Goal: Task Accomplishment & Management: Manage account settings

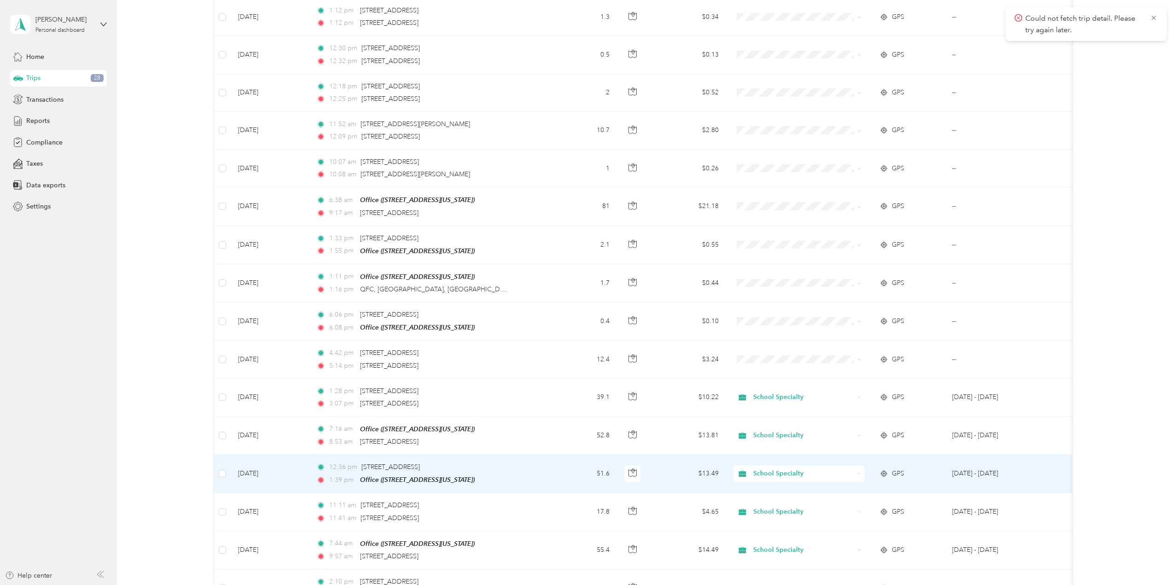
scroll to position [599, 0]
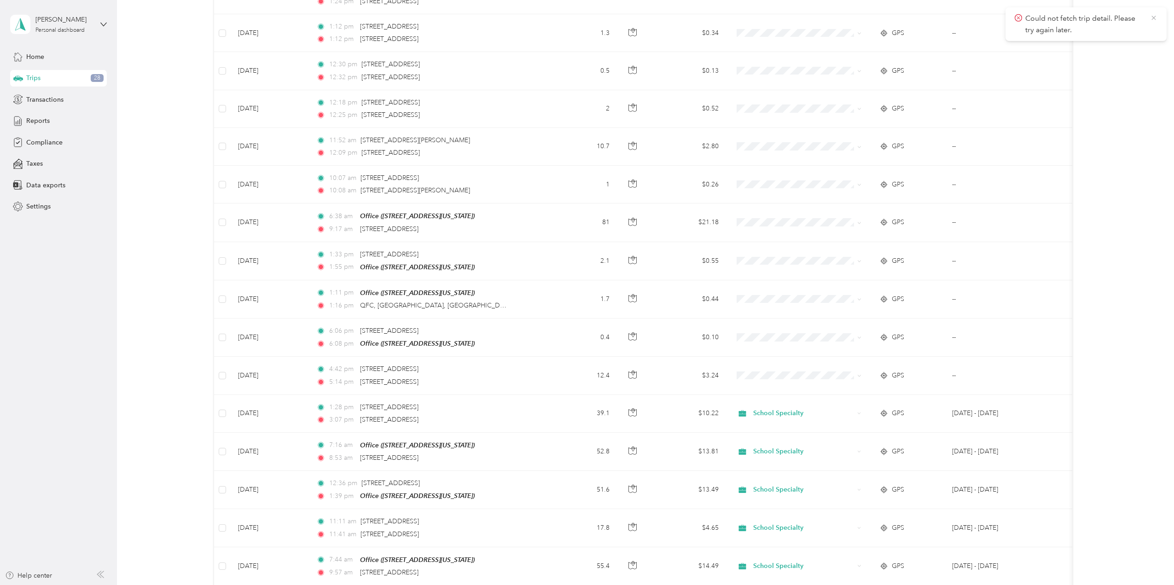
click at [1154, 19] on icon at bounding box center [1153, 18] width 7 height 8
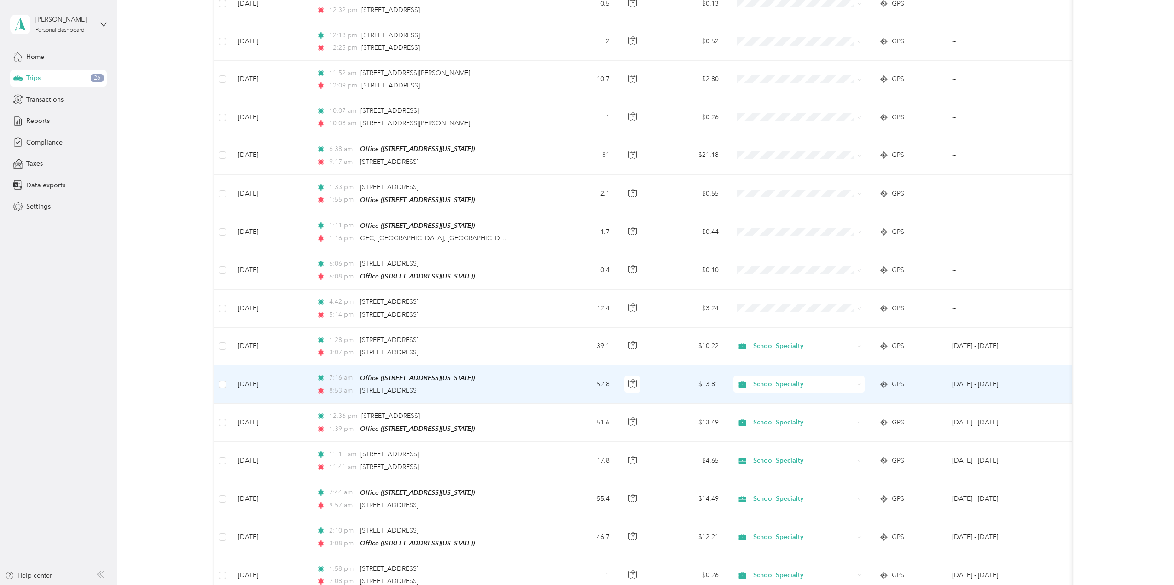
scroll to position [645, 0]
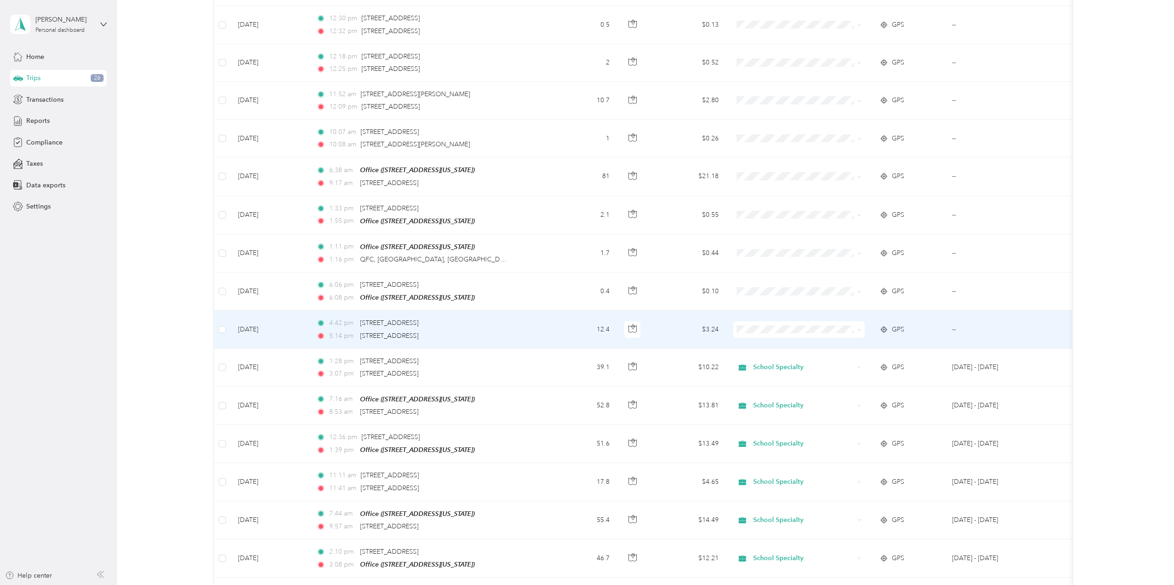
click at [859, 328] on icon at bounding box center [860, 330] width 4 height 4
click at [985, 322] on td "--" at bounding box center [992, 330] width 95 height 38
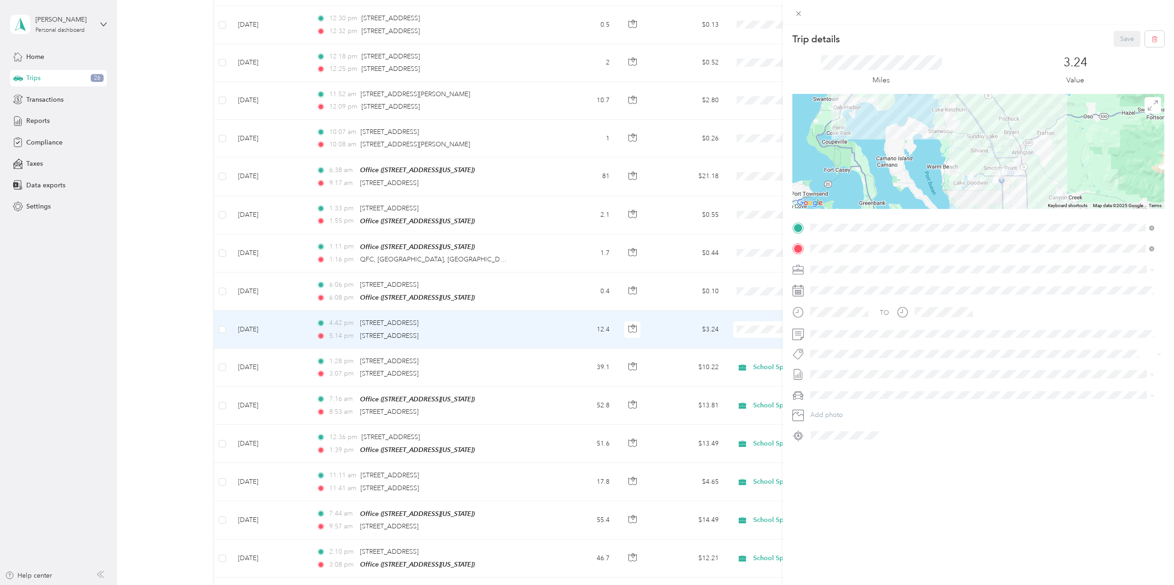
click at [495, 360] on div "Trip details Save This trip cannot be edited because it is either under review,…" at bounding box center [587, 292] width 1174 height 585
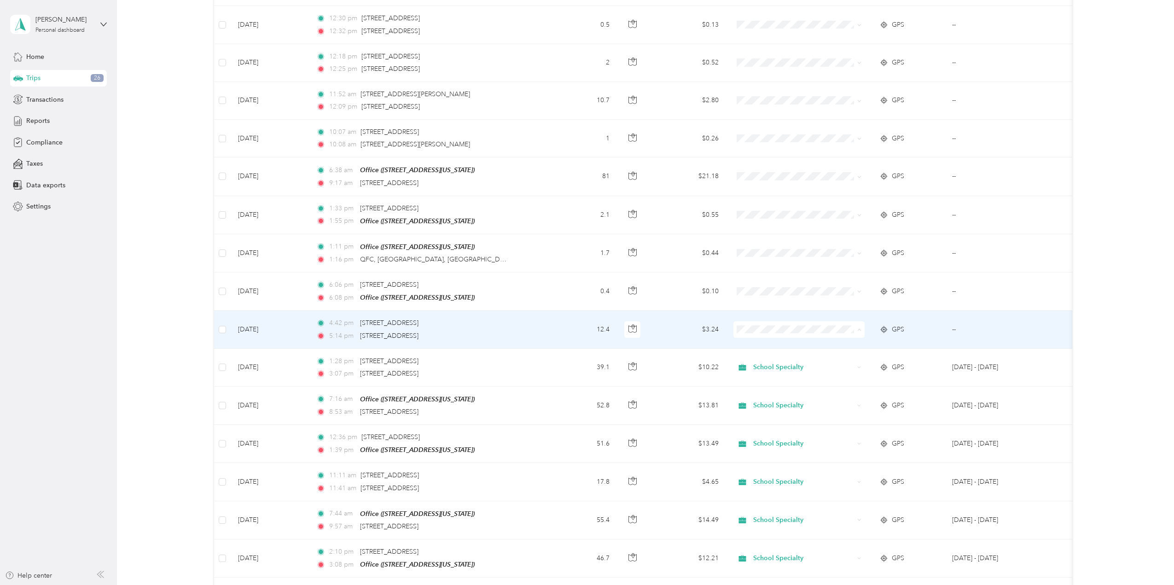
click at [796, 338] on span "School Specialty" at bounding box center [807, 342] width 102 height 10
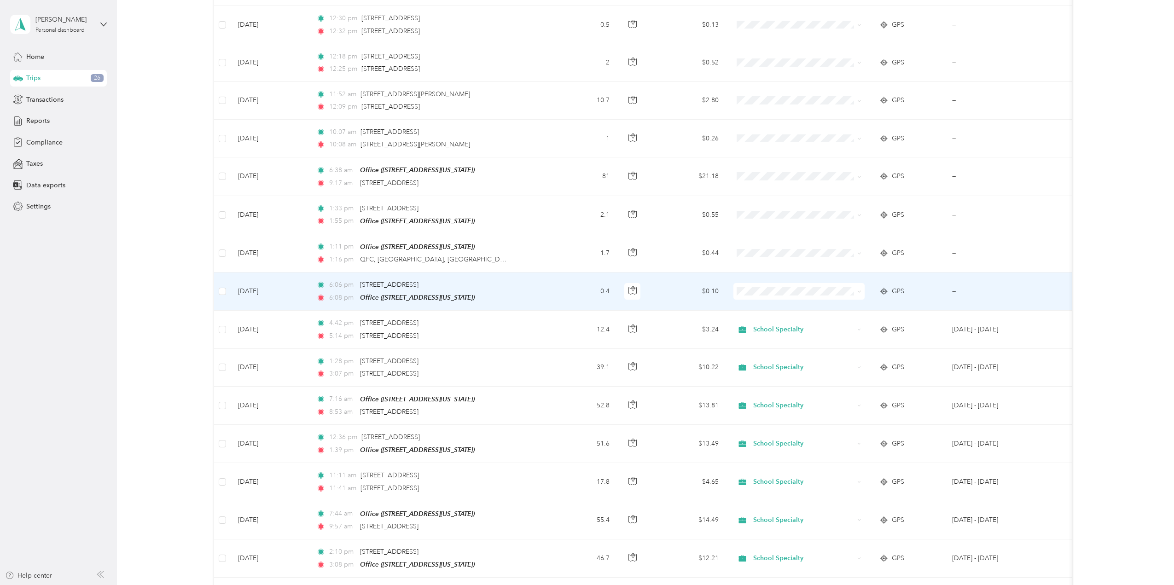
click at [974, 286] on td "--" at bounding box center [992, 292] width 95 height 38
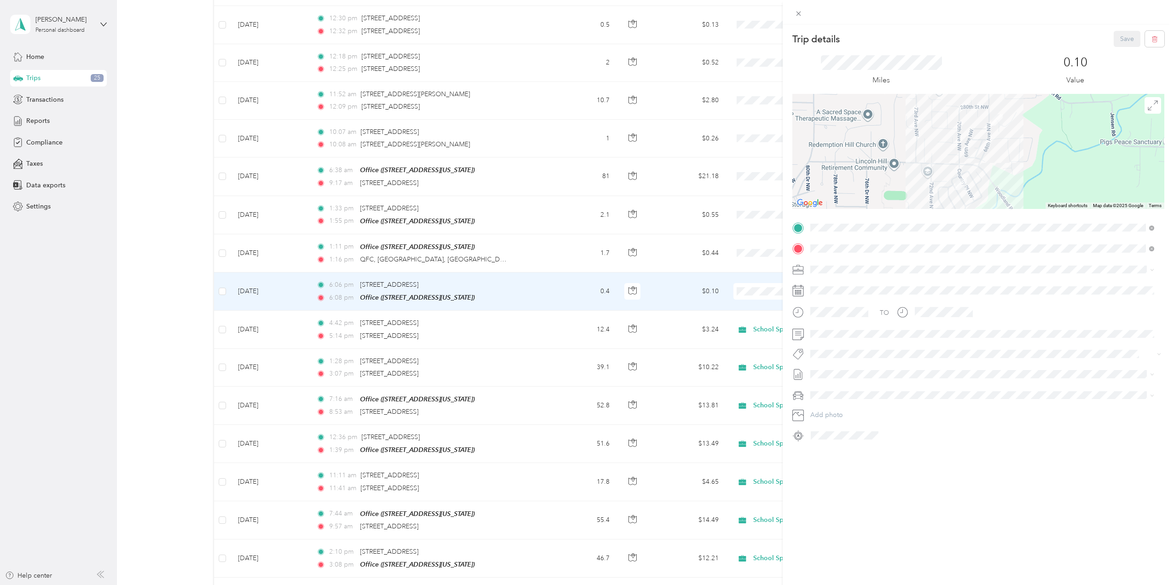
click at [225, 287] on div "Trip details Save This trip cannot be edited because it is either under review,…" at bounding box center [587, 292] width 1174 height 585
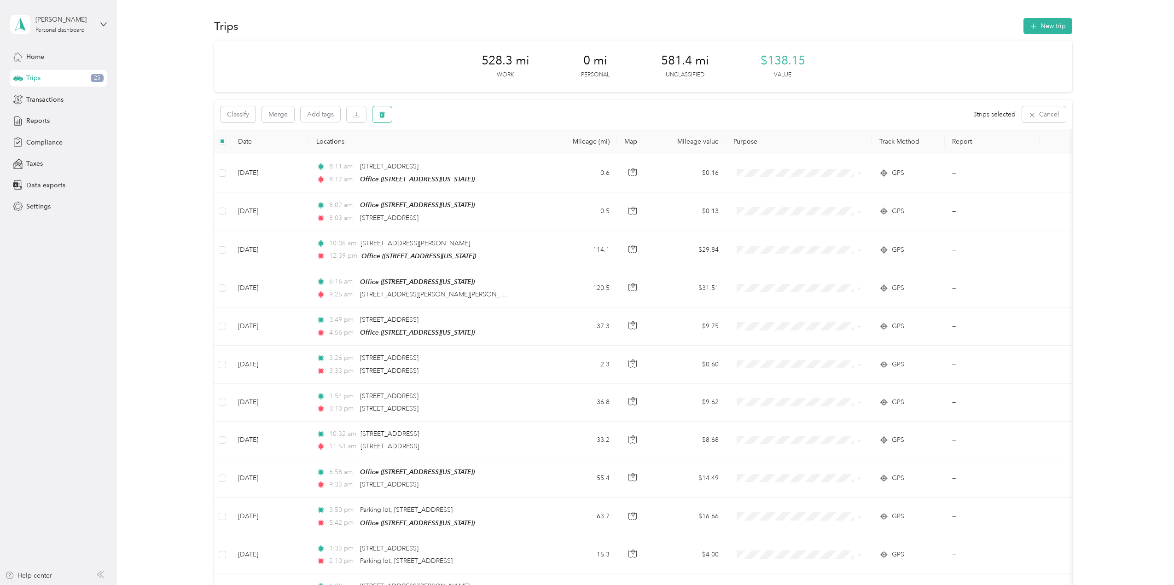
click at [381, 116] on icon "button" at bounding box center [382, 114] width 6 height 6
click at [448, 153] on button "Yes" at bounding box center [451, 153] width 18 height 15
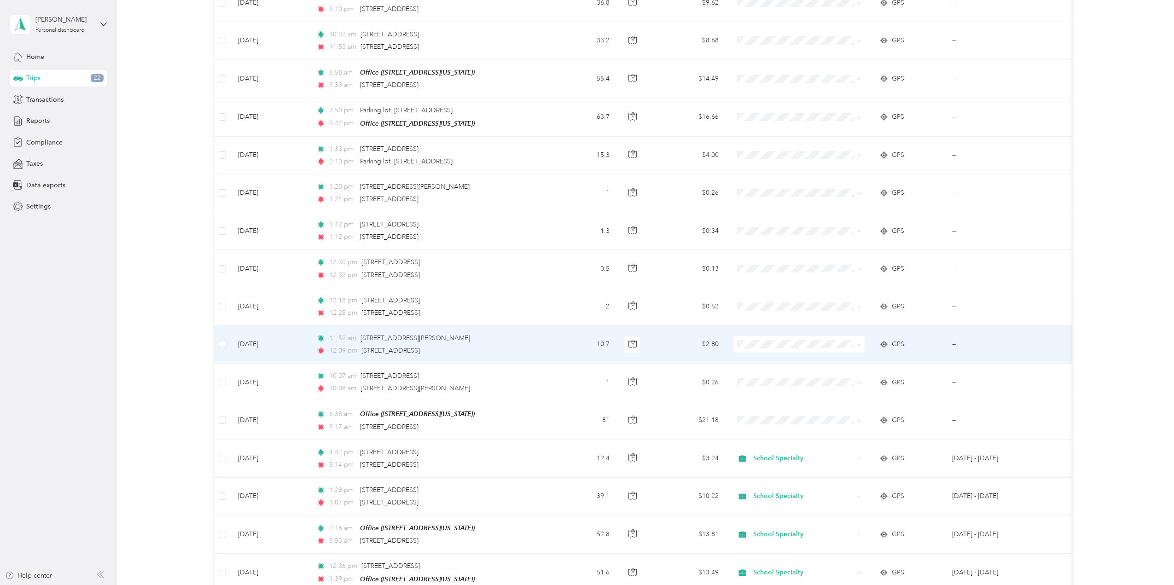
scroll to position [415, 0]
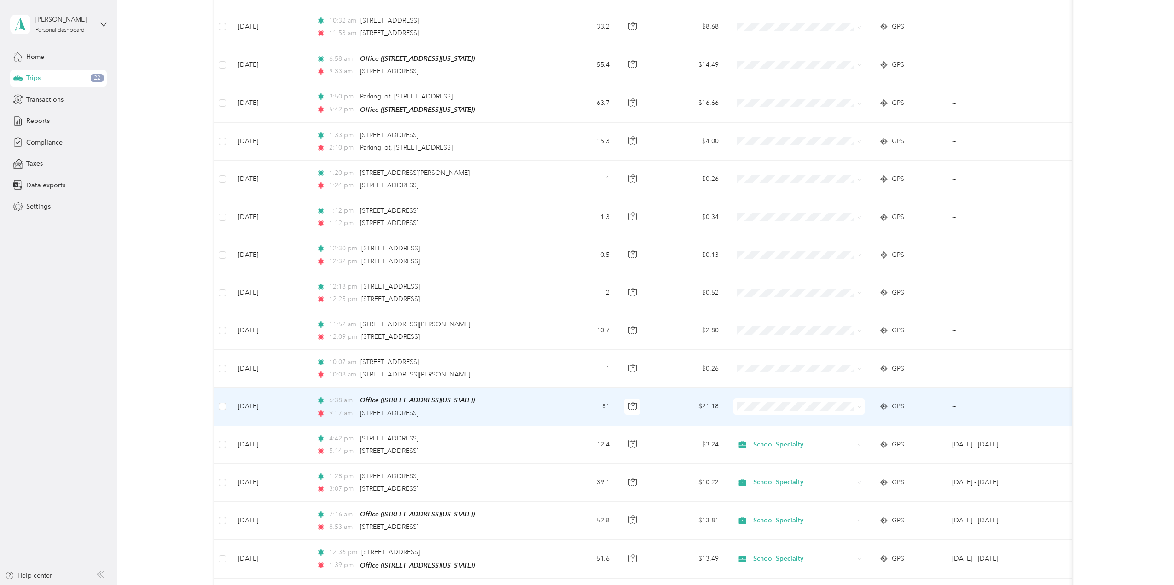
click at [769, 422] on span "School Specialty" at bounding box center [807, 420] width 102 height 10
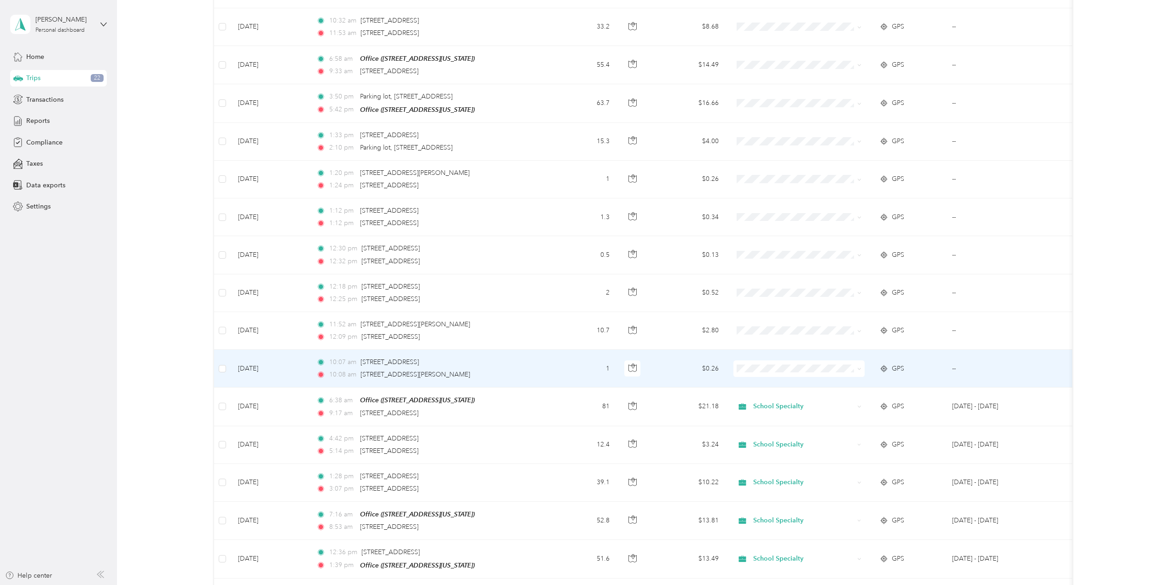
click at [761, 371] on span at bounding box center [799, 369] width 131 height 17
click at [767, 380] on span "School Specialty" at bounding box center [807, 383] width 102 height 10
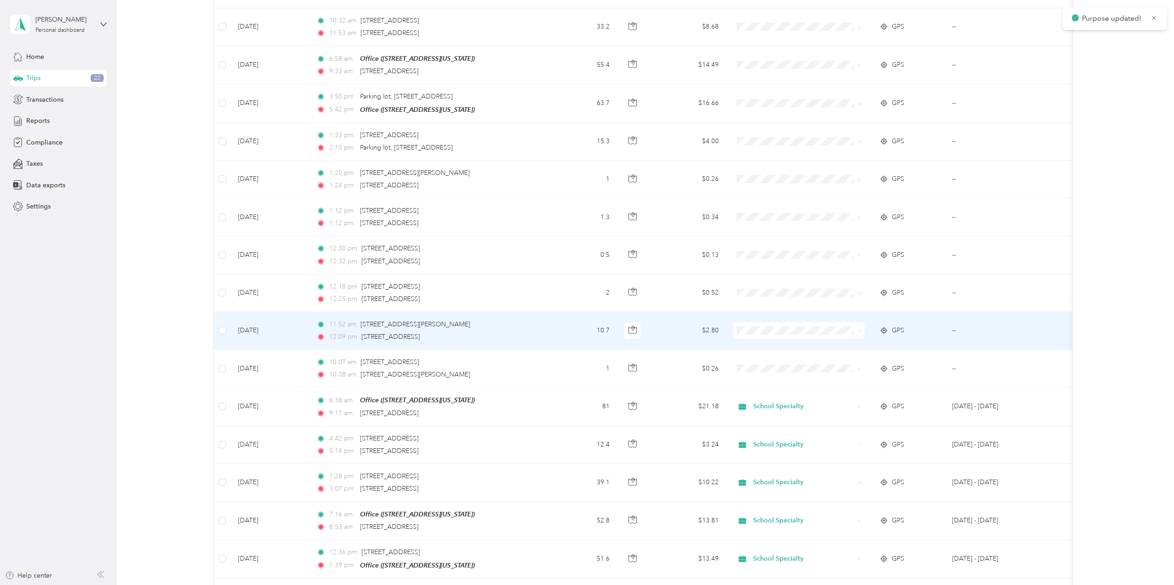
click at [763, 344] on span "School Specialty" at bounding box center [807, 345] width 102 height 10
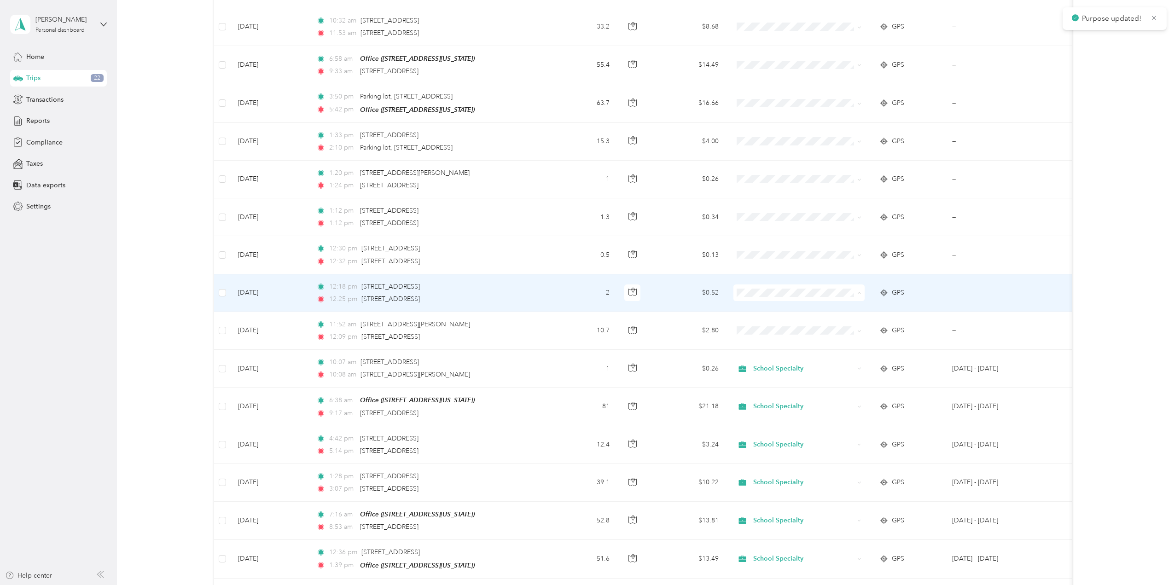
click at [762, 305] on span "School Specialty" at bounding box center [807, 307] width 102 height 10
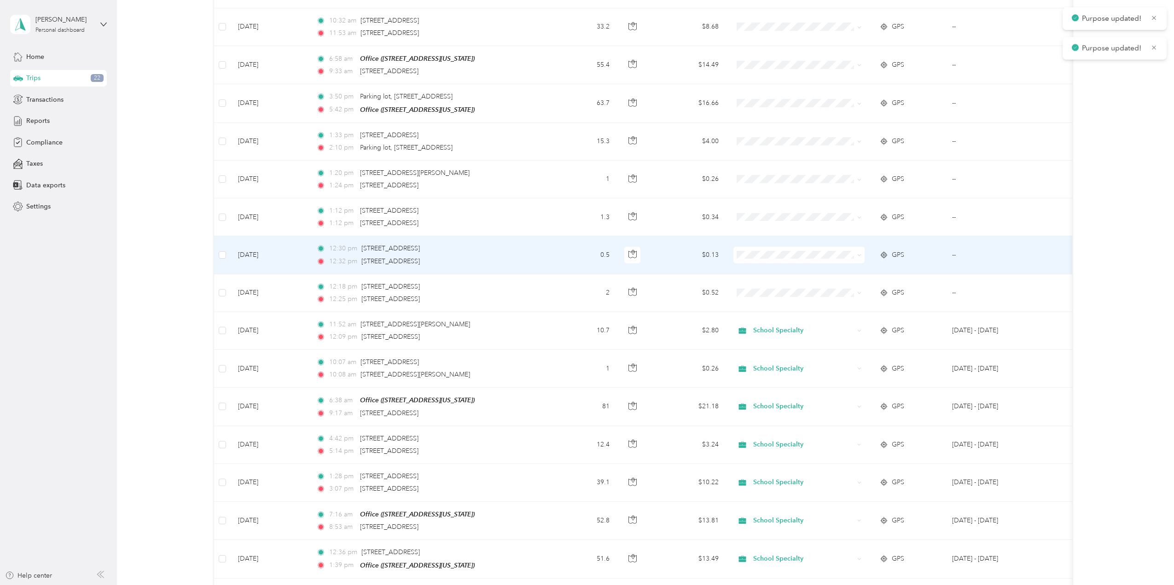
click at [766, 247] on span at bounding box center [799, 255] width 131 height 17
click at [765, 266] on span "School Specialty" at bounding box center [807, 269] width 102 height 10
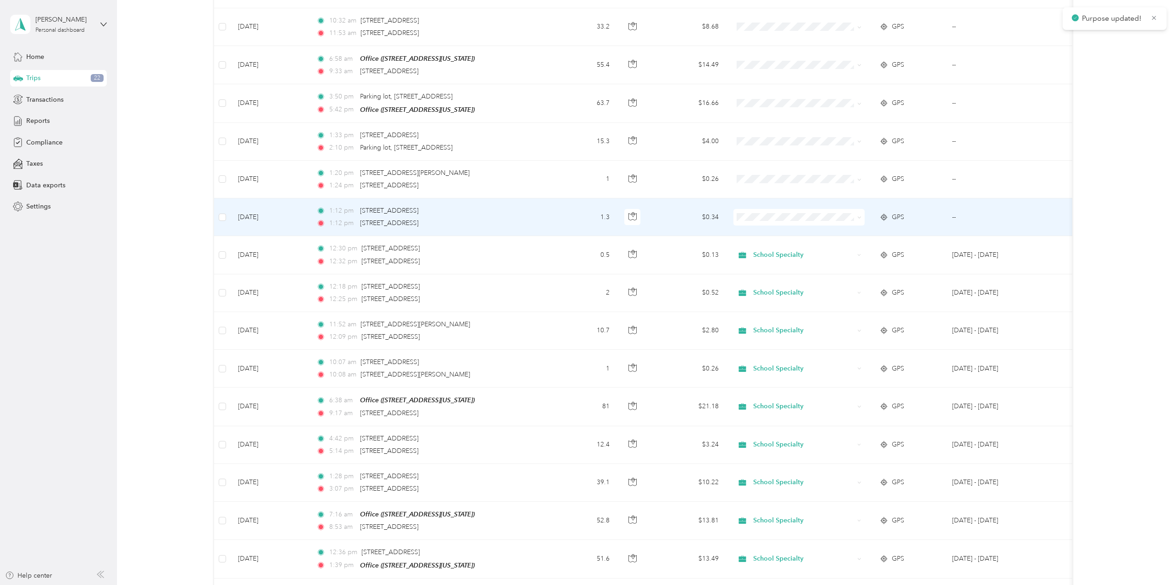
click at [763, 231] on span "School Specialty" at bounding box center [807, 231] width 102 height 10
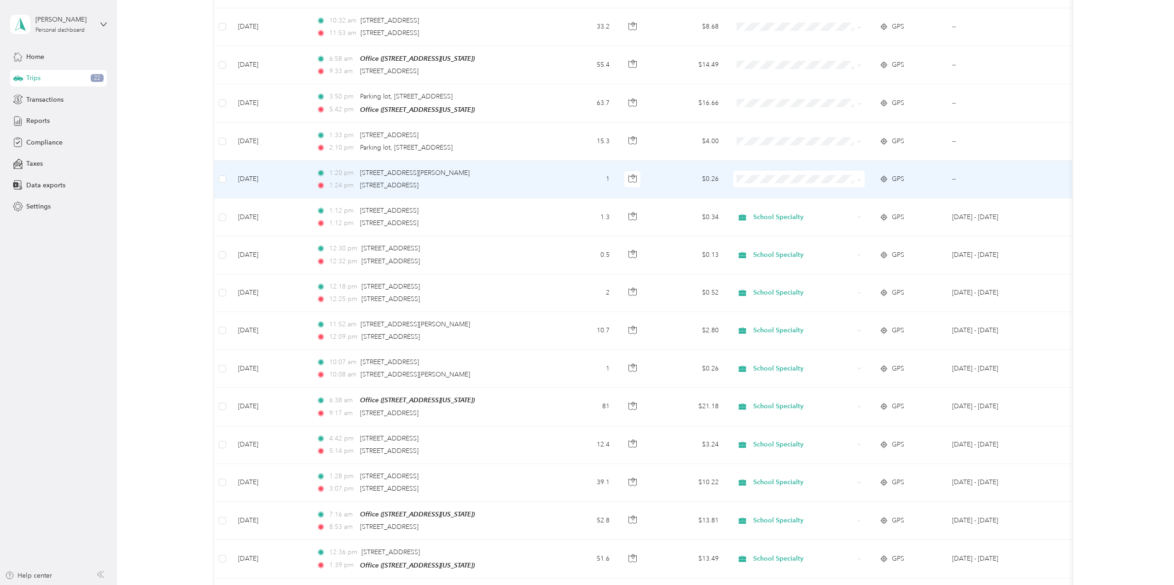
click at [761, 192] on span "School Specialty" at bounding box center [807, 193] width 102 height 10
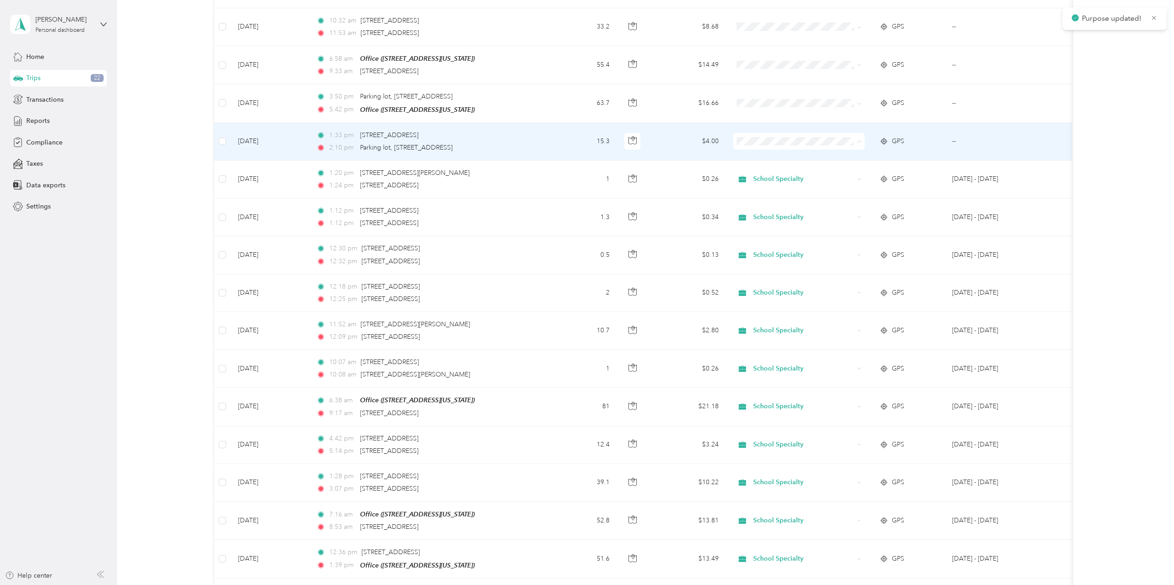
click at [759, 153] on span "School Specialty" at bounding box center [807, 156] width 102 height 10
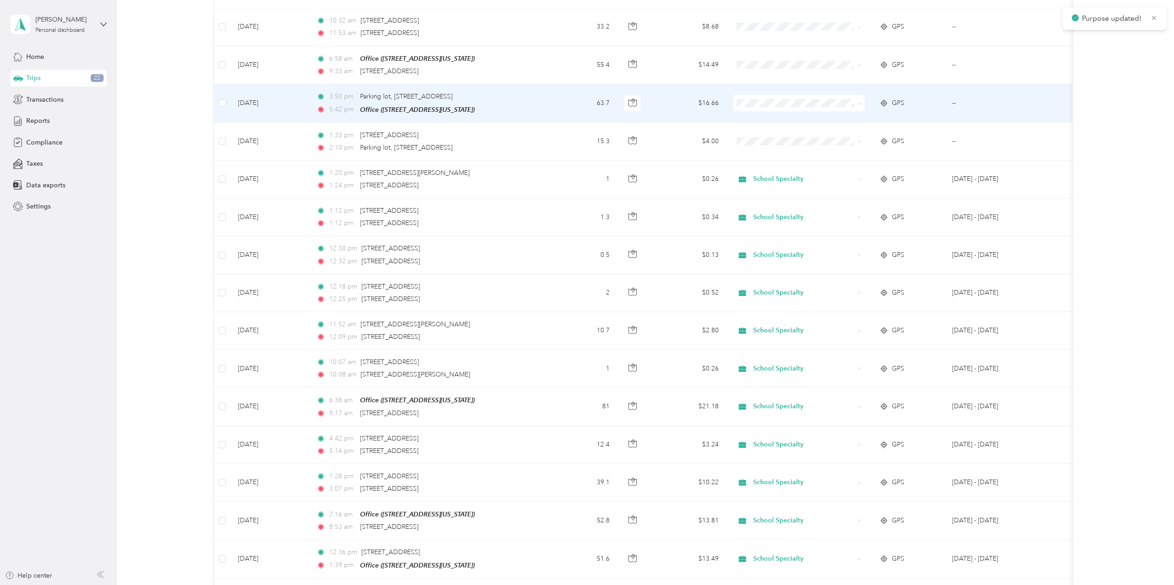
click at [765, 116] on span "School Specialty" at bounding box center [807, 118] width 102 height 10
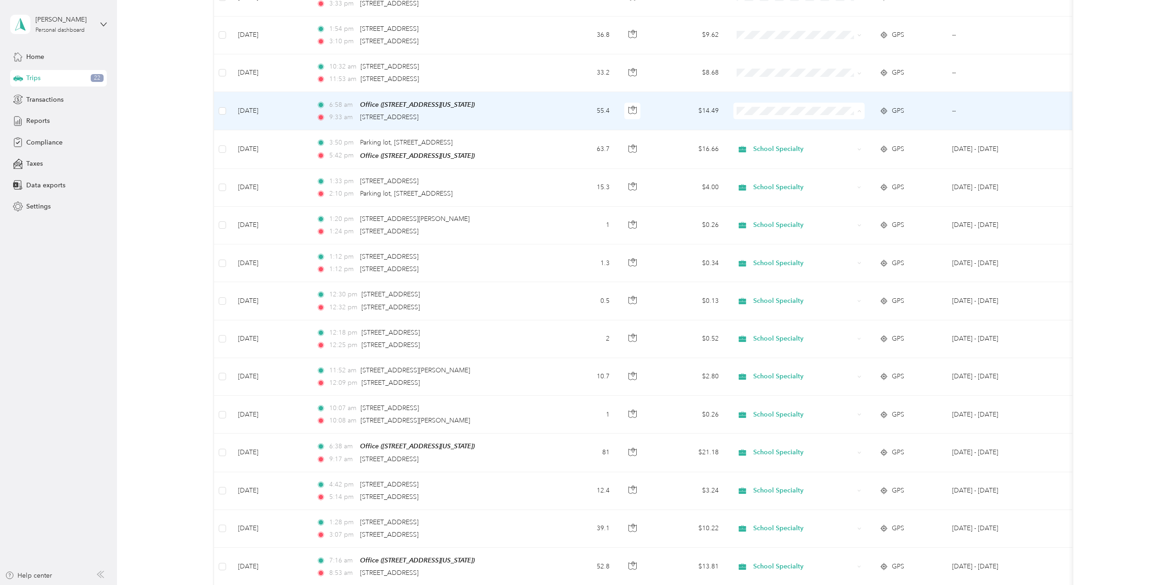
click at [772, 124] on span "School Specialty" at bounding box center [807, 126] width 102 height 10
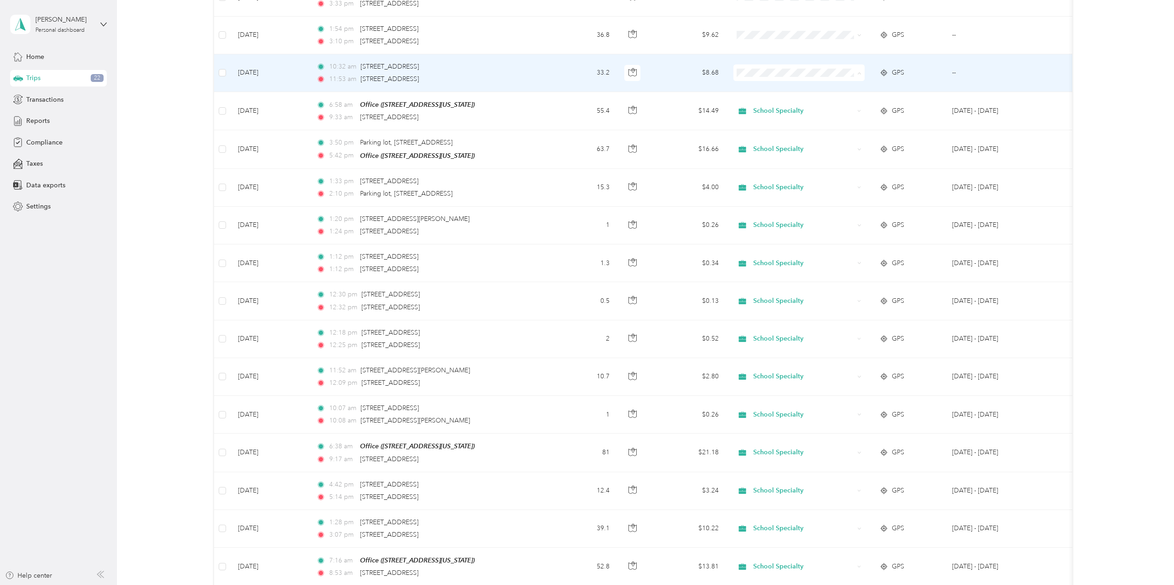
click at [775, 87] on span "School Specialty" at bounding box center [807, 88] width 102 height 10
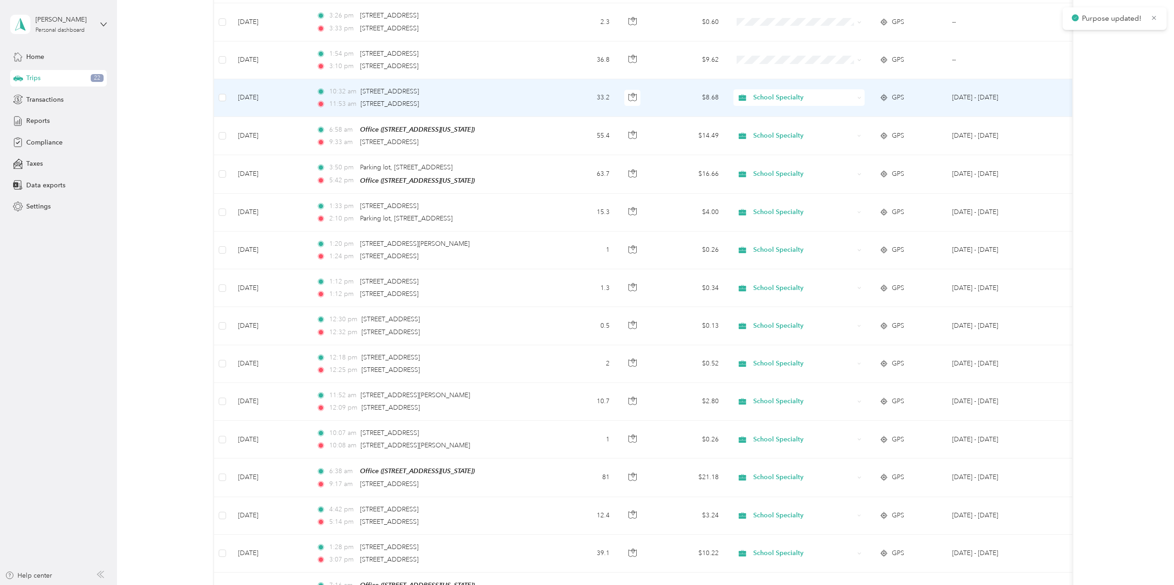
scroll to position [322, 0]
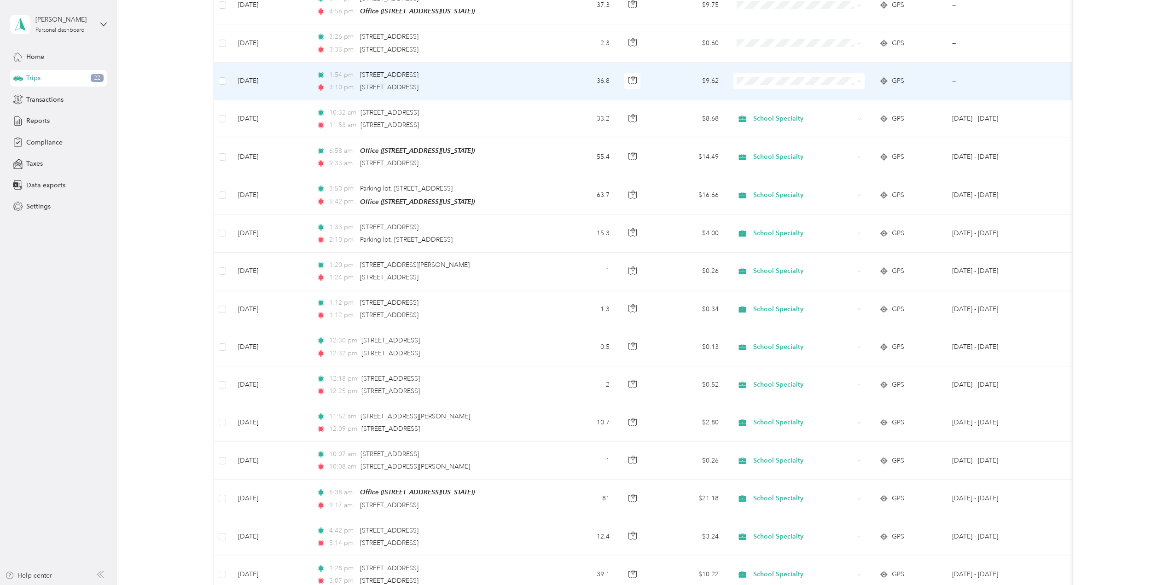
click at [777, 98] on span "School Specialty" at bounding box center [807, 96] width 102 height 10
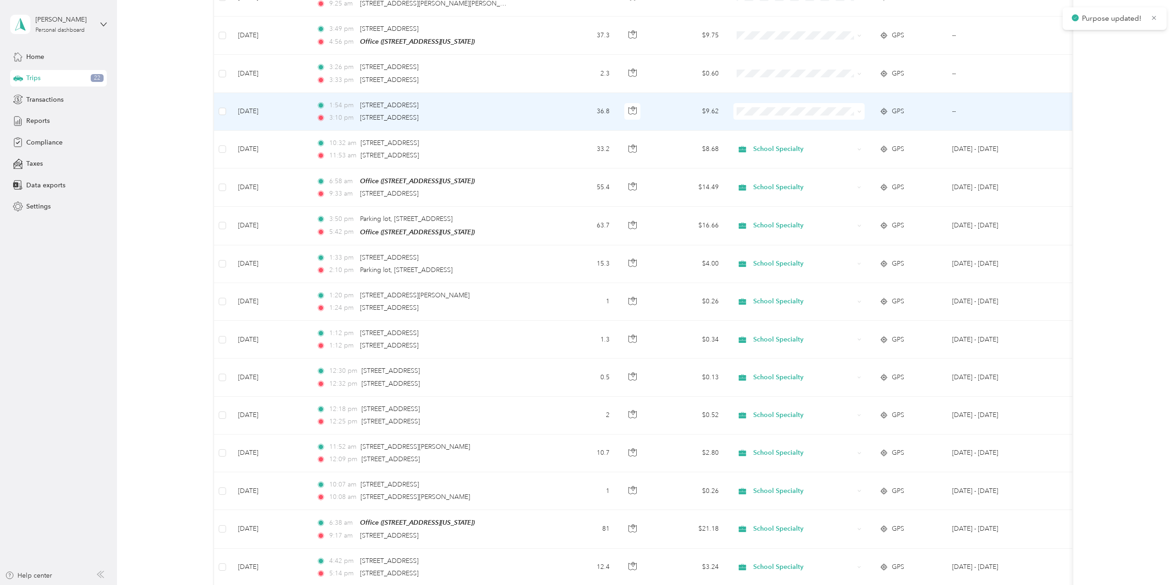
scroll to position [276, 0]
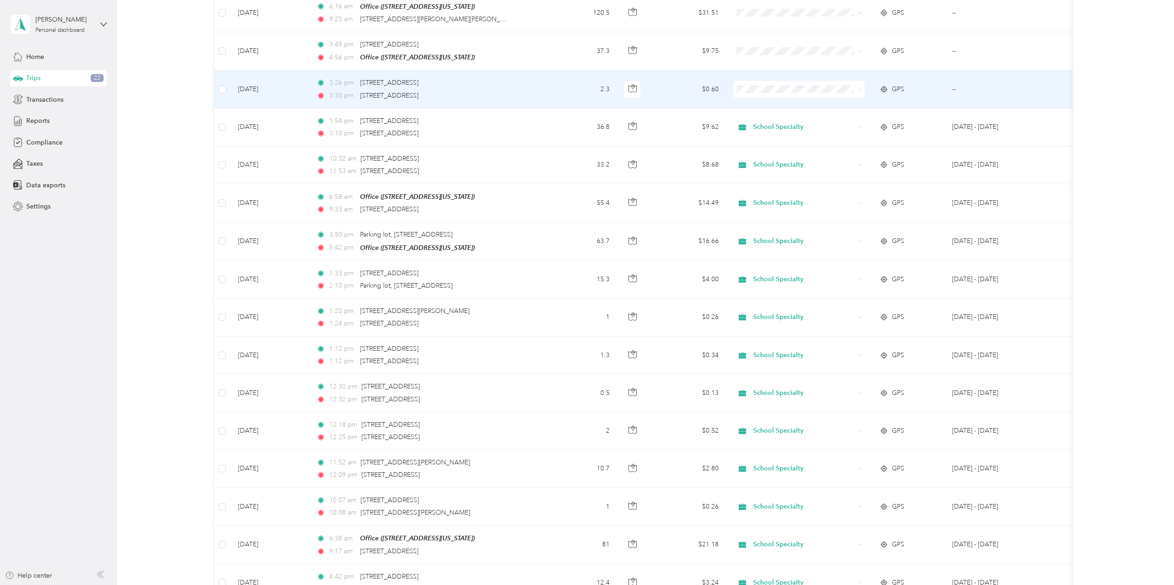
click at [771, 102] on span "School Specialty" at bounding box center [807, 104] width 102 height 10
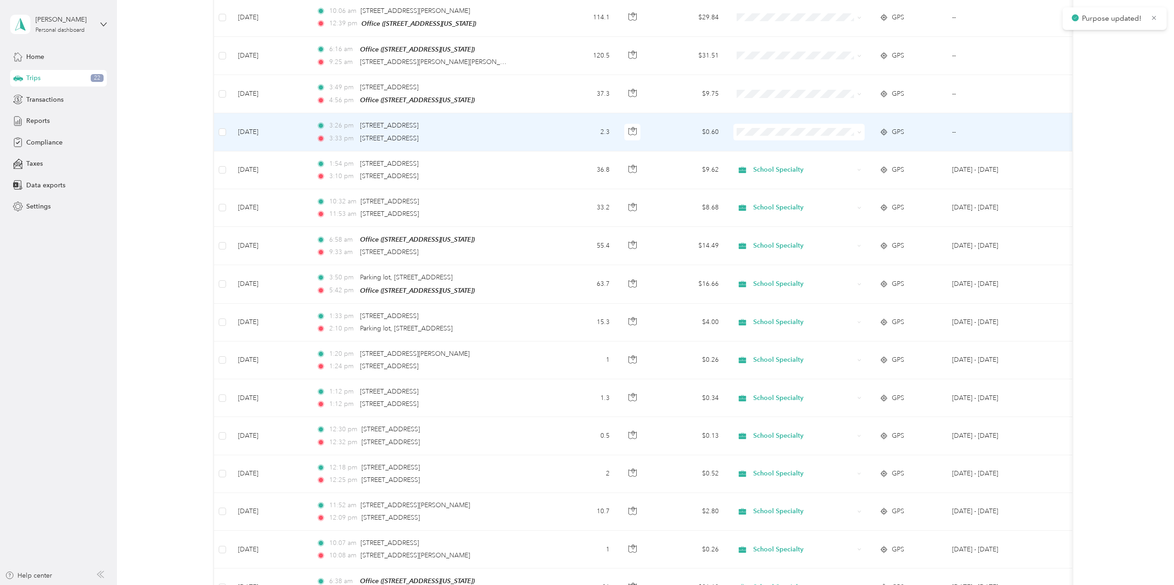
scroll to position [230, 0]
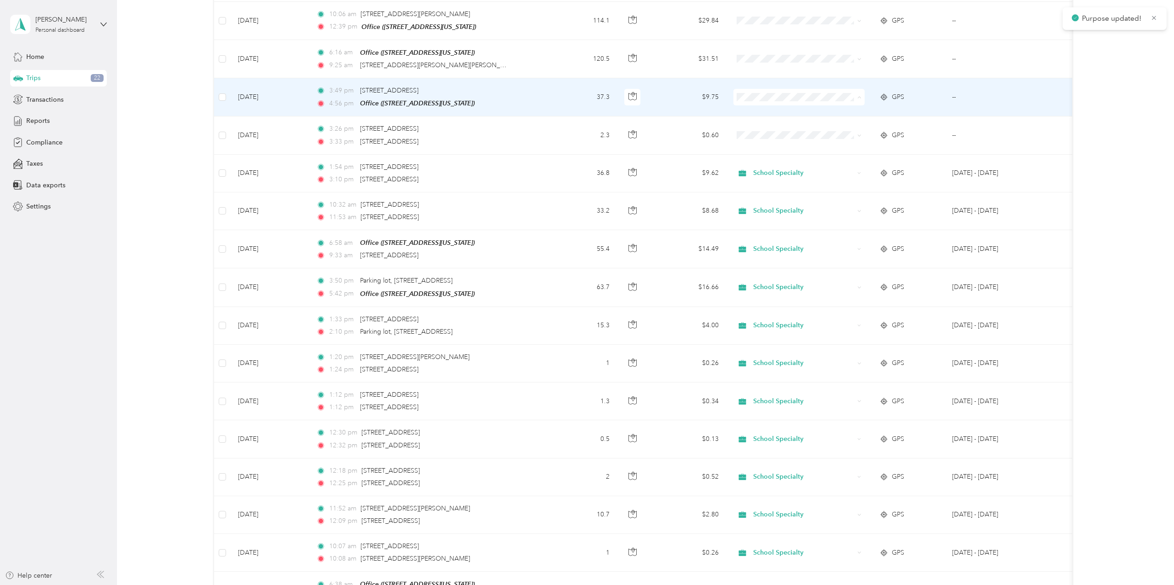
click at [772, 108] on span "School Specialty" at bounding box center [807, 113] width 102 height 10
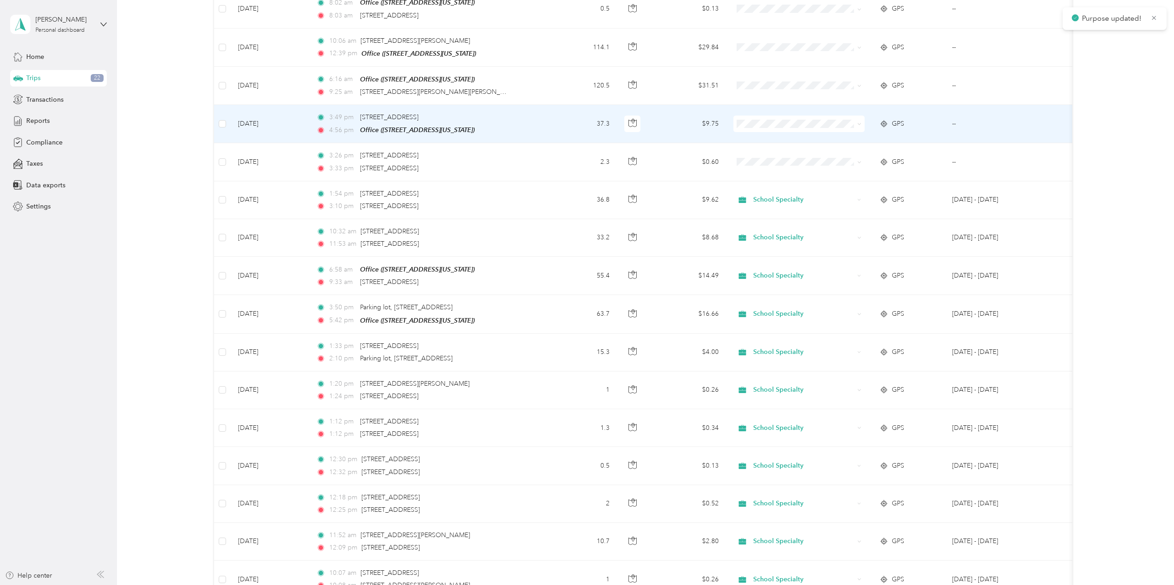
scroll to position [184, 0]
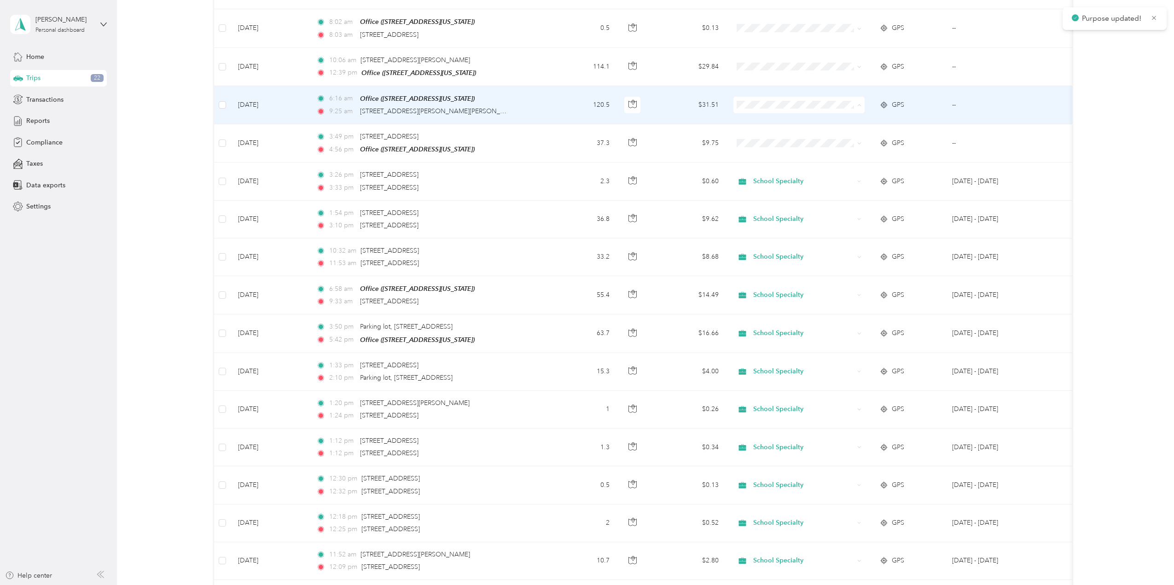
click at [771, 116] on span "School Specialty" at bounding box center [807, 121] width 102 height 10
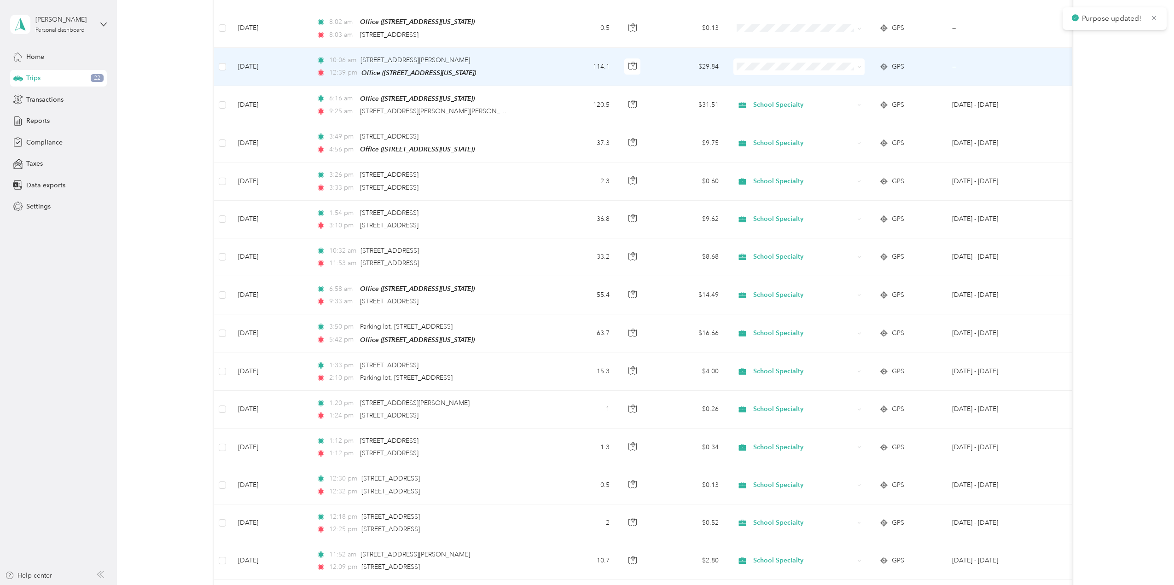
click at [774, 79] on span "School Specialty" at bounding box center [807, 83] width 102 height 10
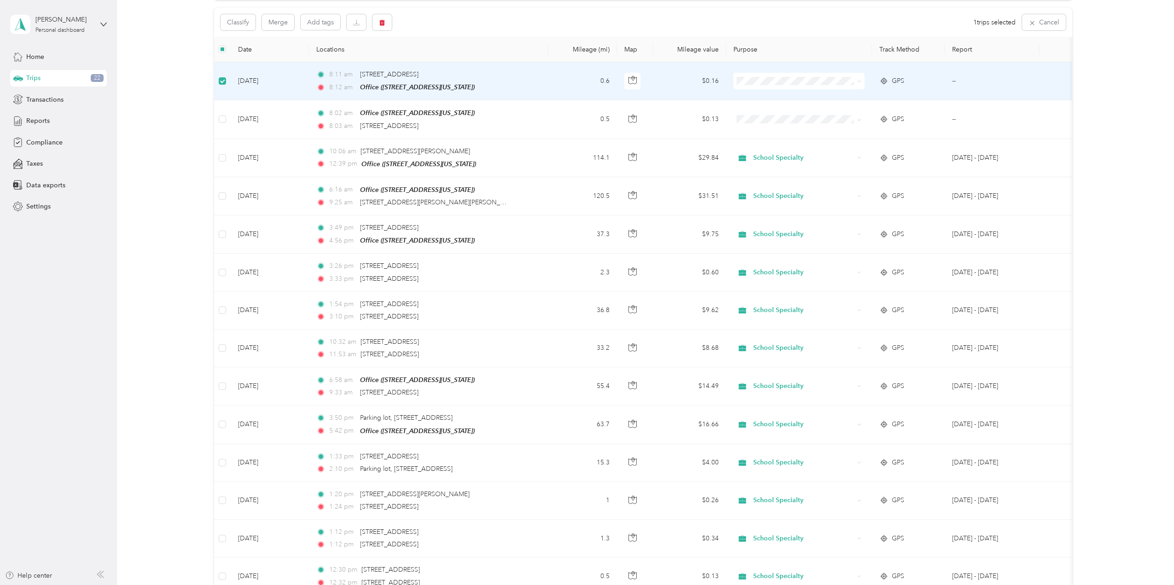
scroll to position [91, 0]
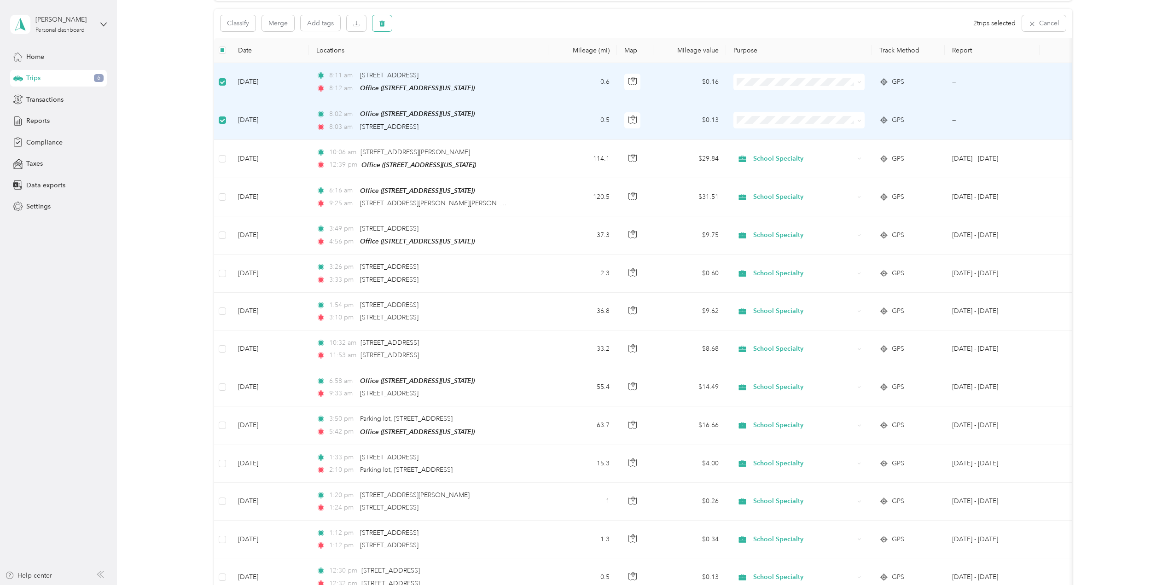
click at [385, 25] on button "button" at bounding box center [382, 23] width 19 height 16
click at [446, 61] on button "Yes" at bounding box center [451, 61] width 18 height 15
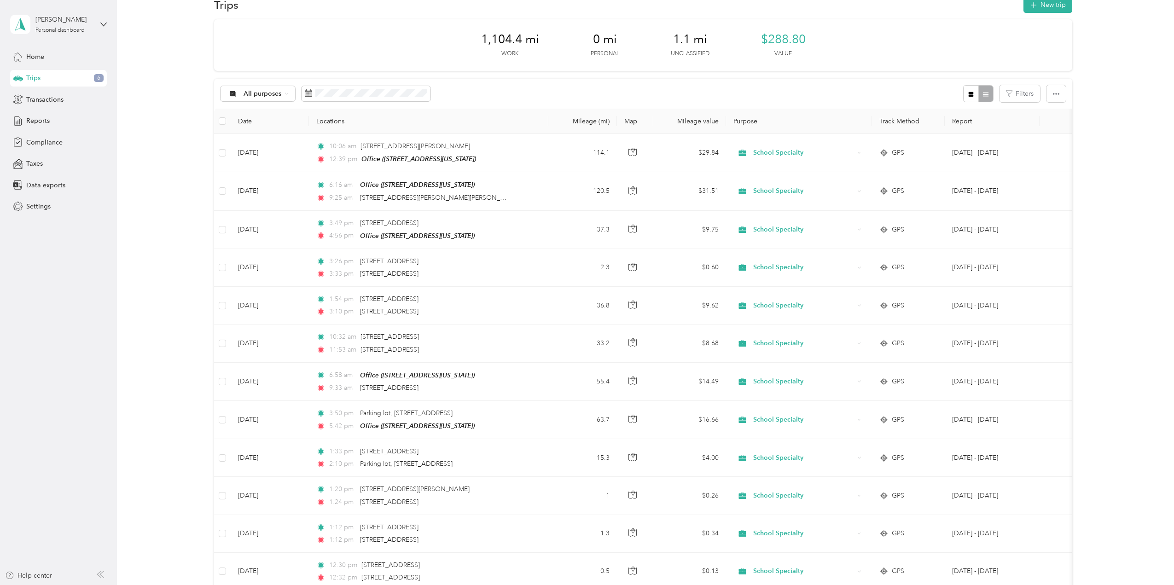
scroll to position [0, 0]
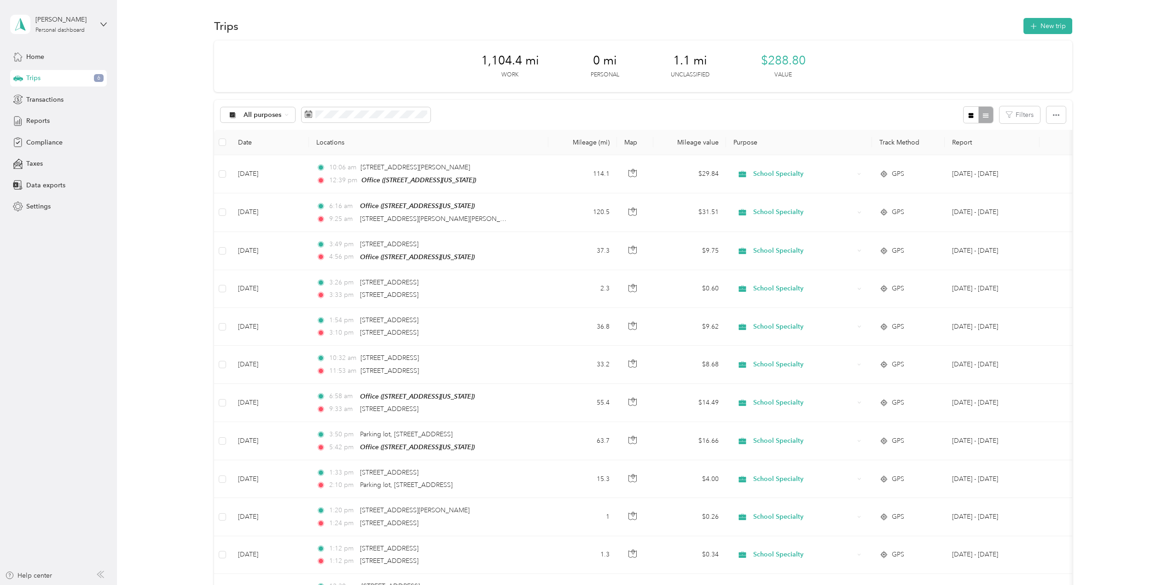
click at [345, 75] on div "1,104.4 mi Work 0 mi Personal 1.1 mi Unclassified $288.80 Value" at bounding box center [643, 67] width 858 height 52
